Goal: Task Accomplishment & Management: Use online tool/utility

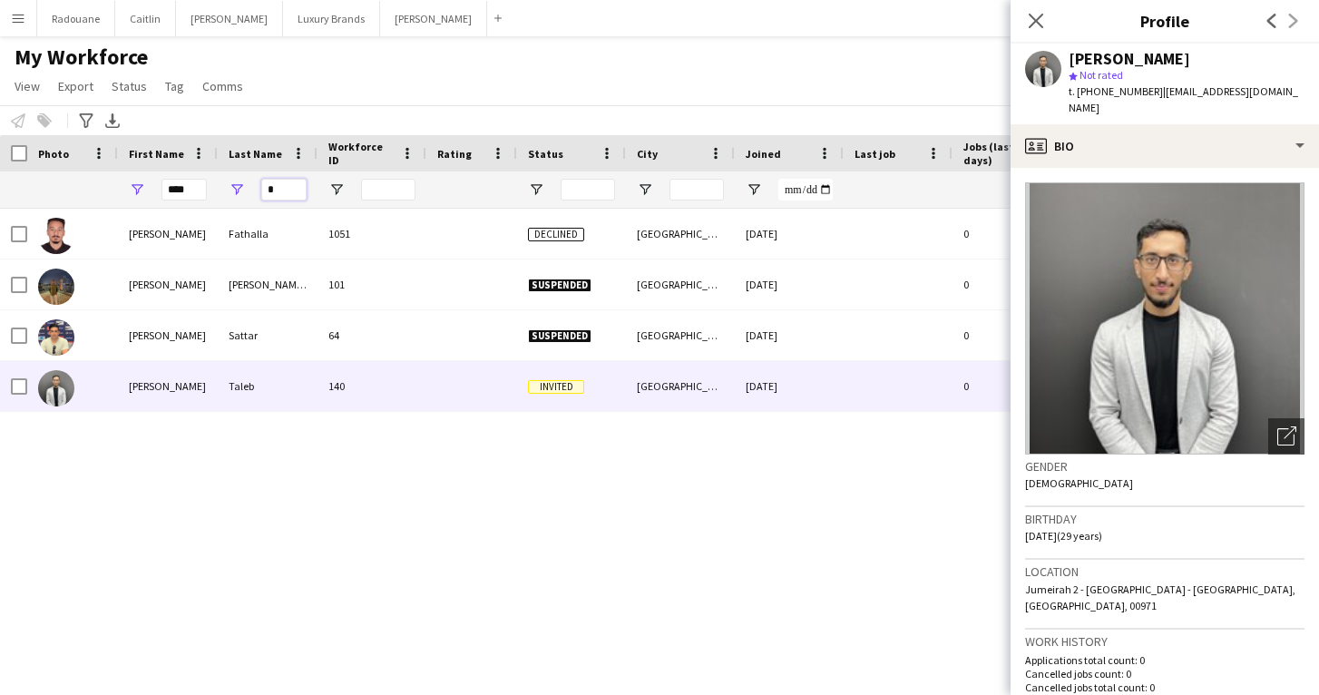
click at [284, 194] on input "*" at bounding box center [283, 190] width 45 height 22
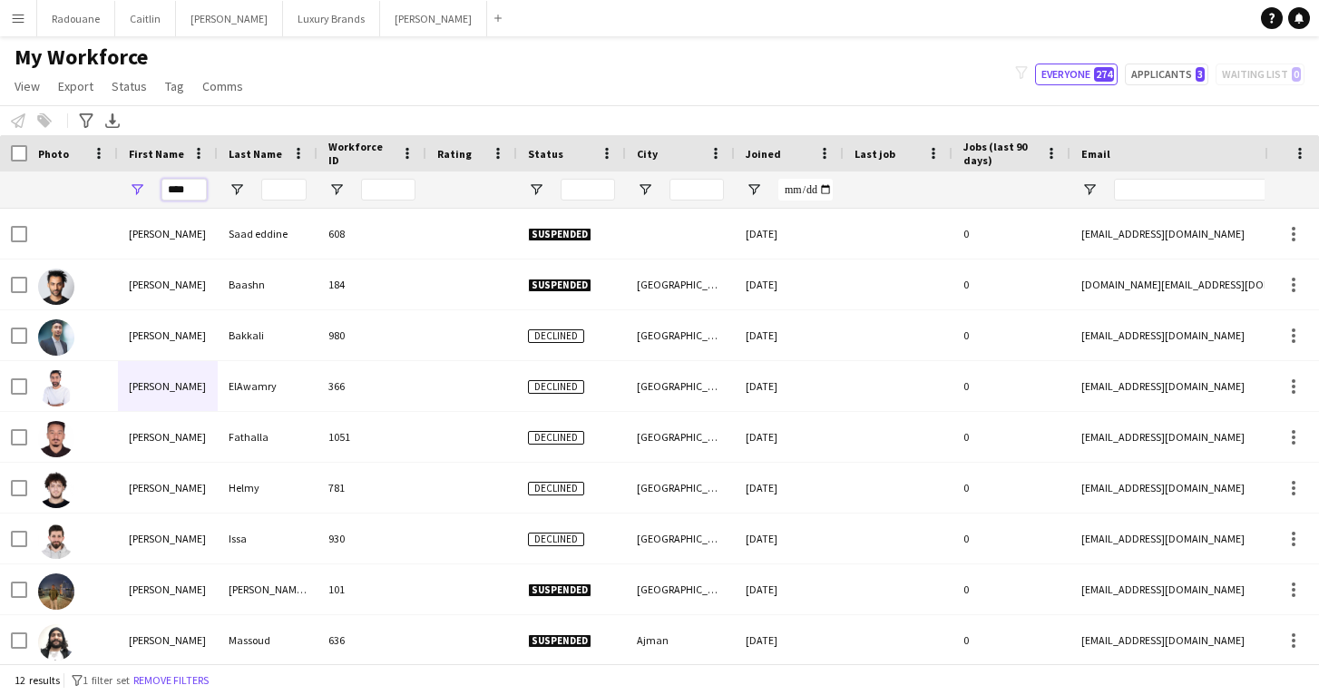
click at [195, 189] on input "****" at bounding box center [183, 190] width 45 height 22
type input "*"
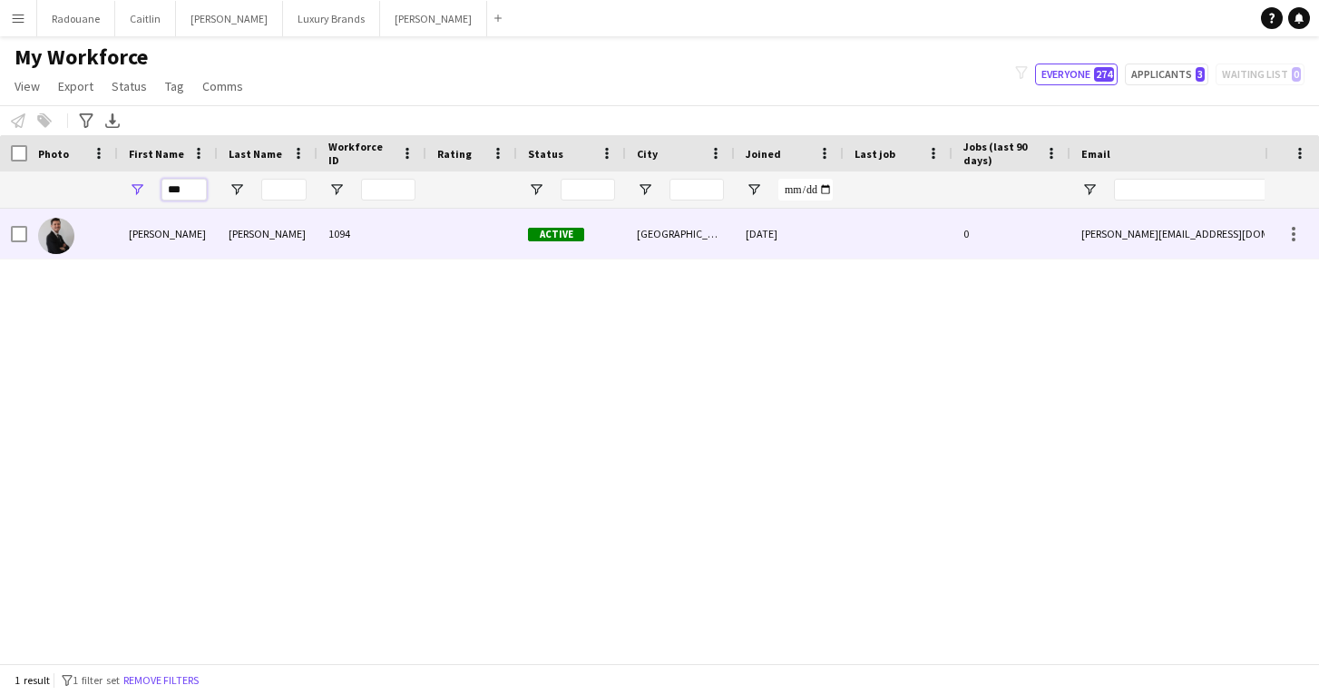
type input "***"
click at [129, 244] on div "[PERSON_NAME]" at bounding box center [168, 234] width 100 height 50
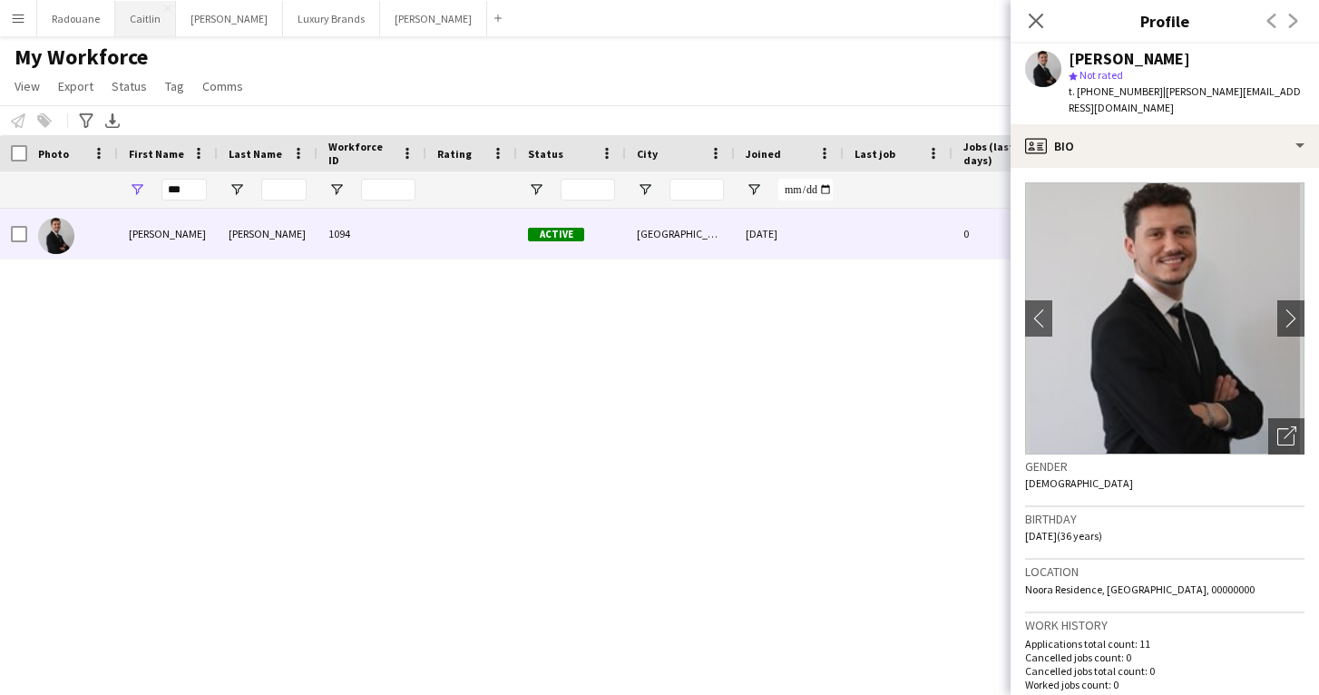
click at [142, 17] on button "[PERSON_NAME]" at bounding box center [145, 18] width 61 height 35
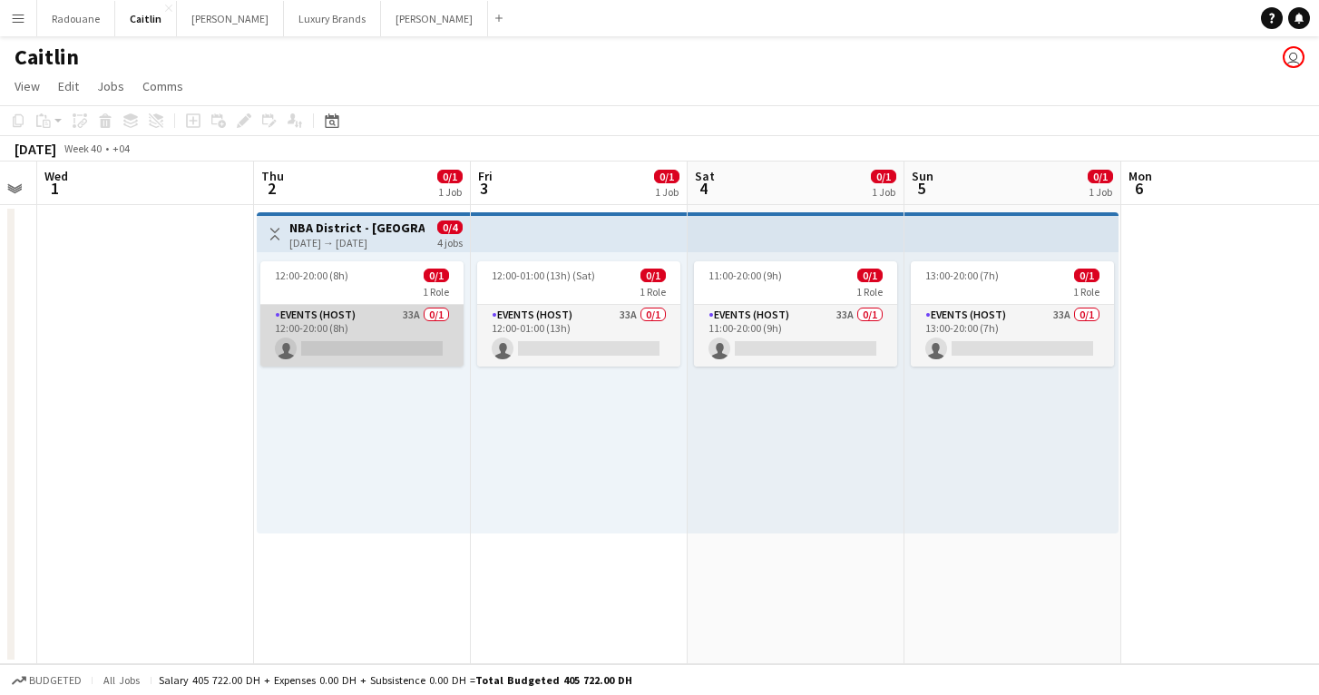
scroll to position [0, 839]
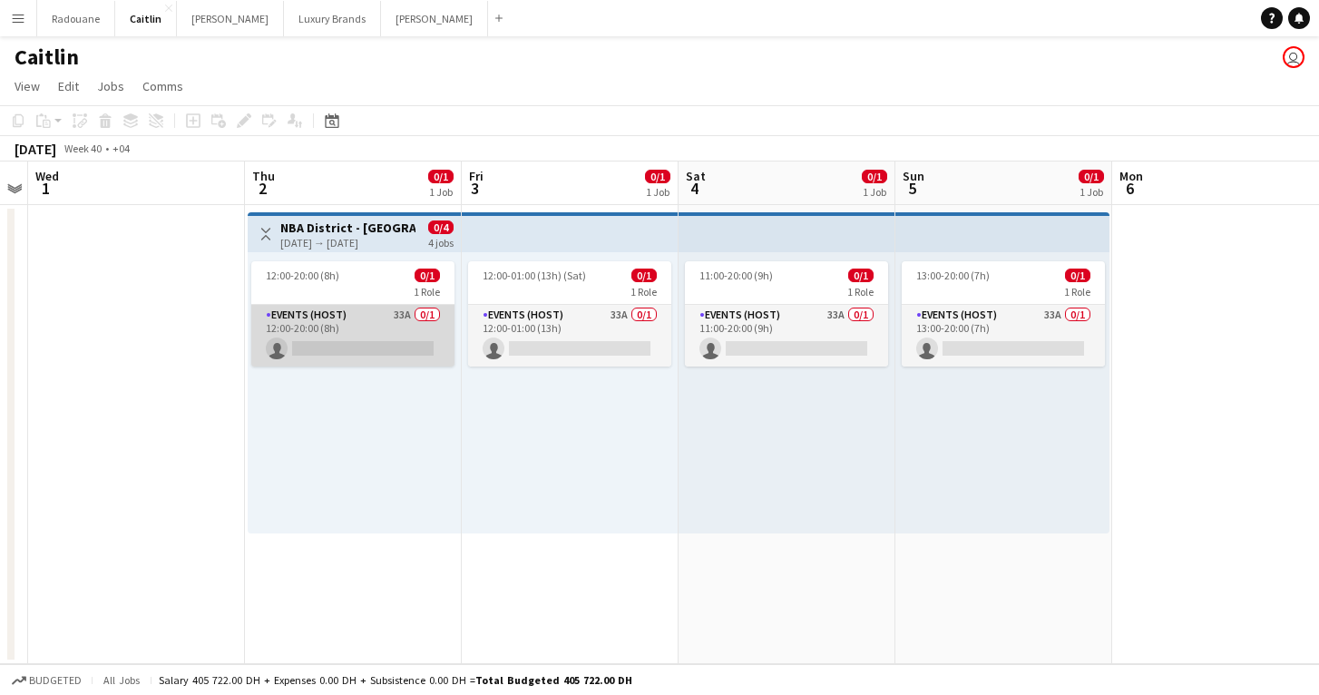
click at [393, 331] on app-card-role "Events (Host) 33A 0/1 12:00-20:00 (8h) single-neutral-actions" at bounding box center [352, 336] width 203 height 62
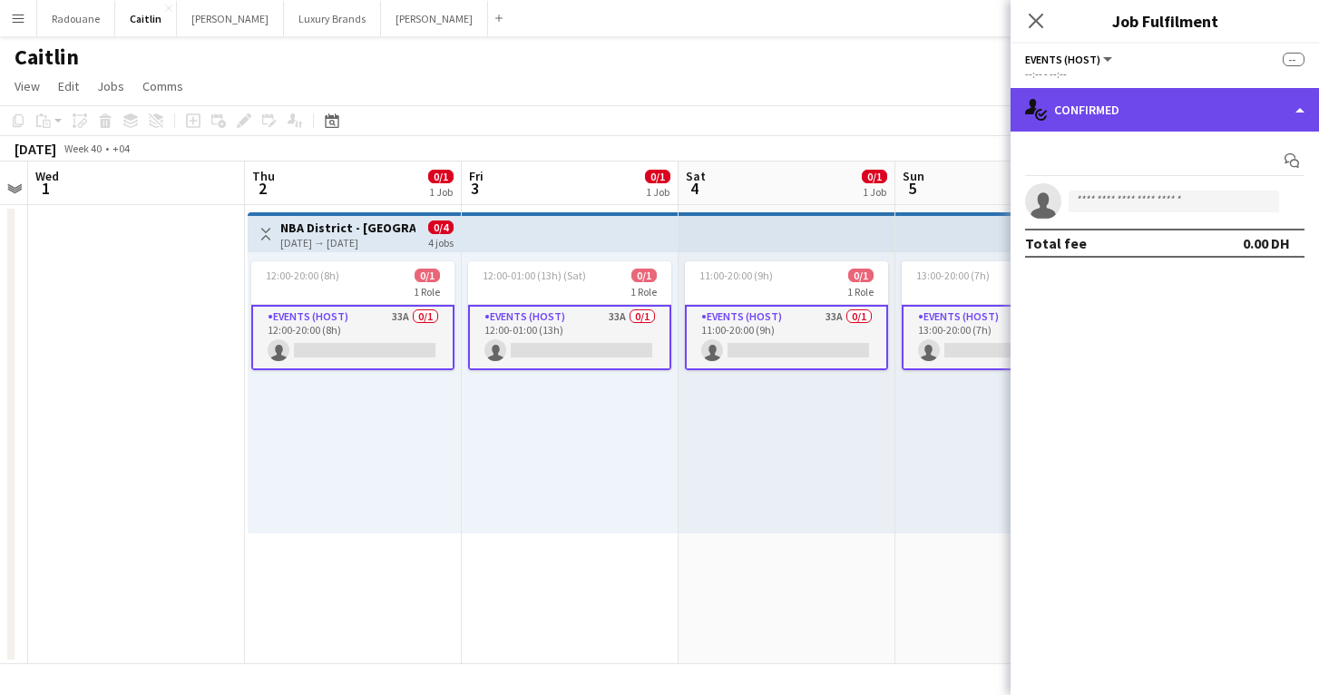
click at [1134, 106] on div "single-neutral-actions-check-2 Confirmed" at bounding box center [1165, 110] width 308 height 44
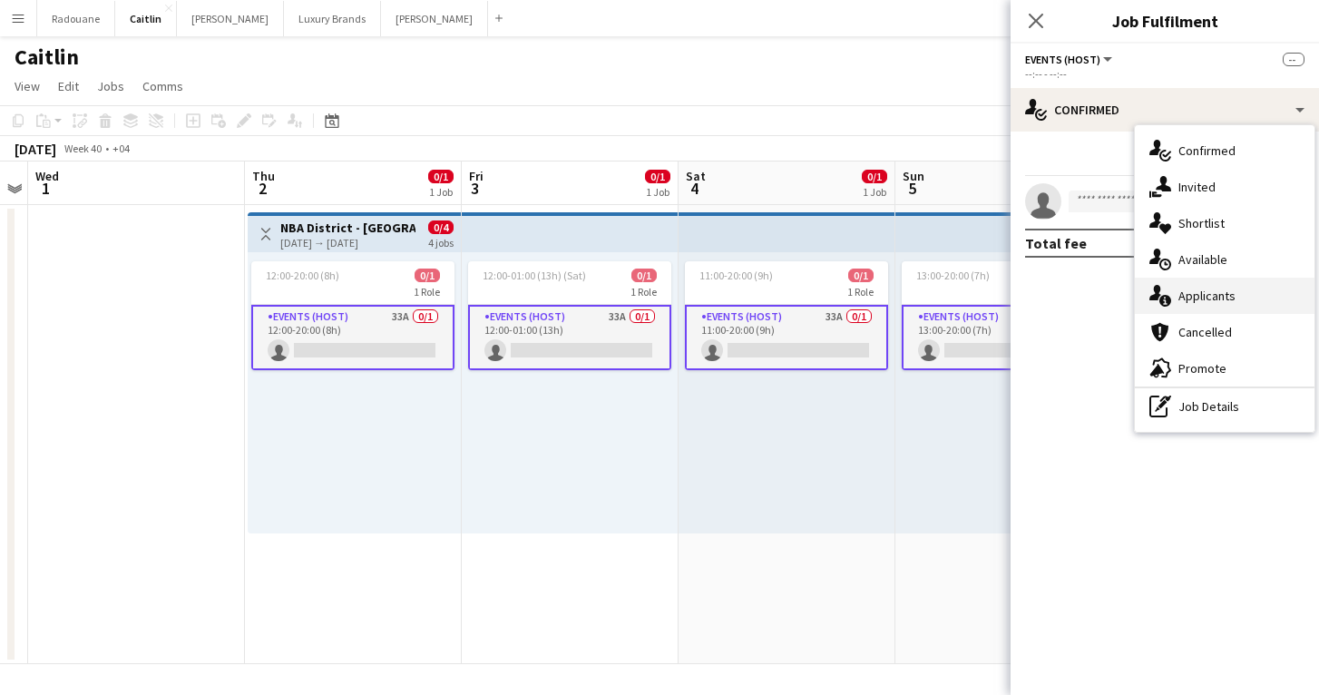
click at [1193, 298] on span "Applicants" at bounding box center [1206, 296] width 57 height 16
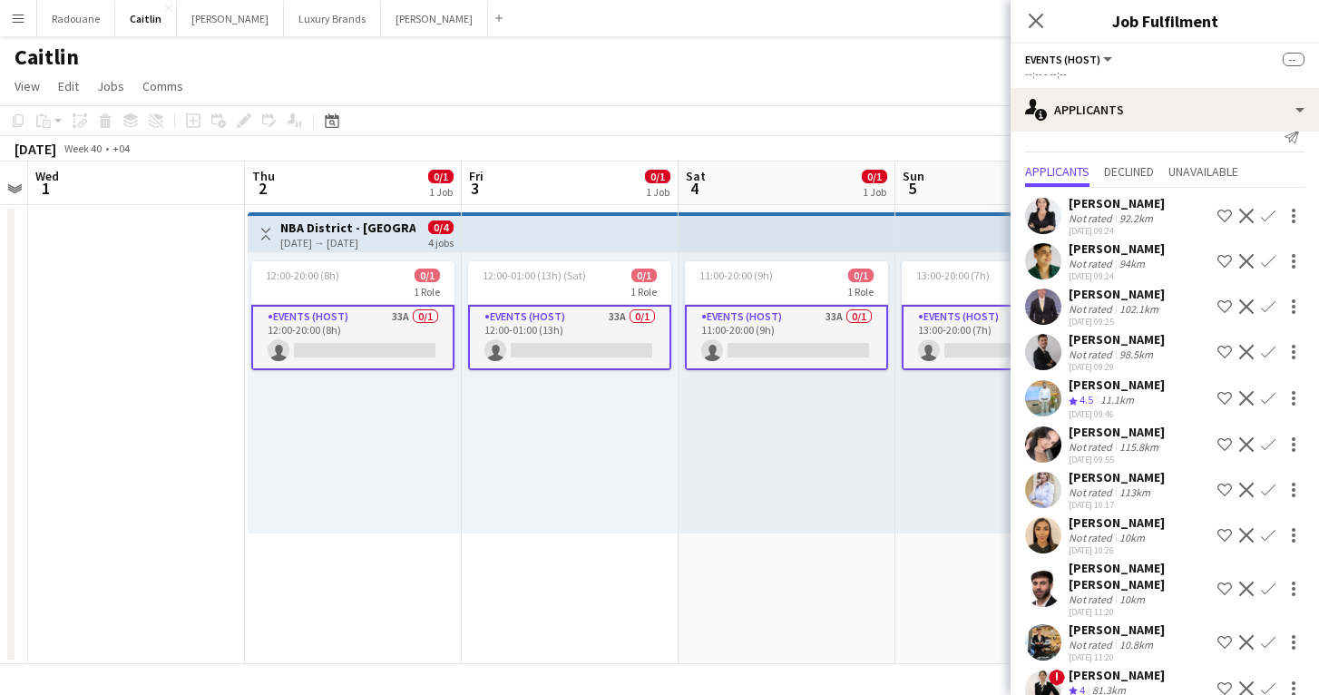
scroll to position [25, 0]
click at [1148, 341] on div "[PERSON_NAME]" at bounding box center [1117, 337] width 96 height 16
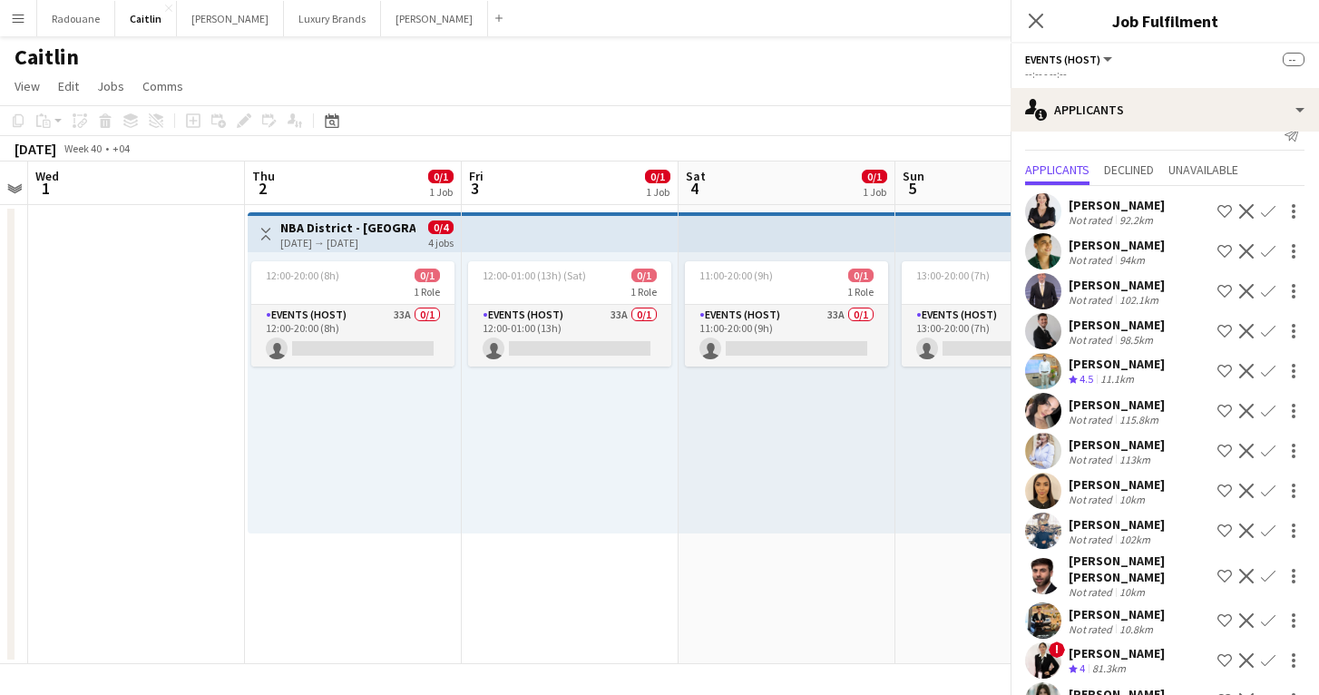
scroll to position [0, 0]
